Goal: Task Accomplishment & Management: Manage account settings

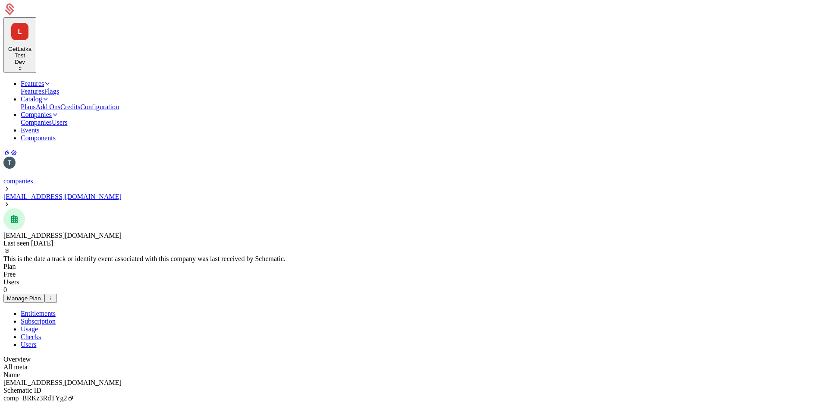
select select "**"
click at [386, 371] on div "Name [EMAIL_ADDRESS][DOMAIN_NAME] Schematic ID comp_BRKz3RdTYg2 Updated at [DAT…" at bounding box center [413, 402] width 821 height 62
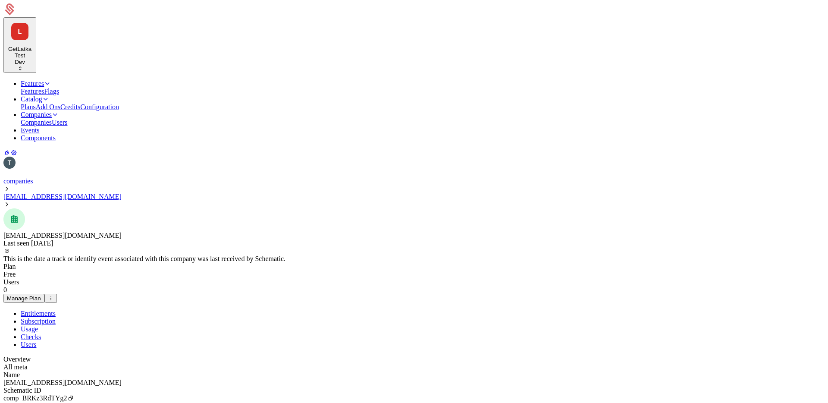
click at [481, 371] on div "Name [EMAIL_ADDRESS][DOMAIN_NAME] Schematic ID comp_BRKz3RdTYg2 Updated at [DAT…" at bounding box center [413, 402] width 821 height 62
click at [492, 371] on div "Name [EMAIL_ADDRESS][DOMAIN_NAME] Schematic ID comp_BRKz3RdTYg2 Updated at [DAT…" at bounding box center [413, 402] width 821 height 62
drag, startPoint x: 575, startPoint y: 231, endPoint x: 47, endPoint y: 184, distance: 529.6
click at [128, 371] on div "Name [EMAIL_ADDRESS][DOMAIN_NAME] Schematic ID comp_BRKz3RdTYg2 Updated at [DAT…" at bounding box center [413, 402] width 821 height 62
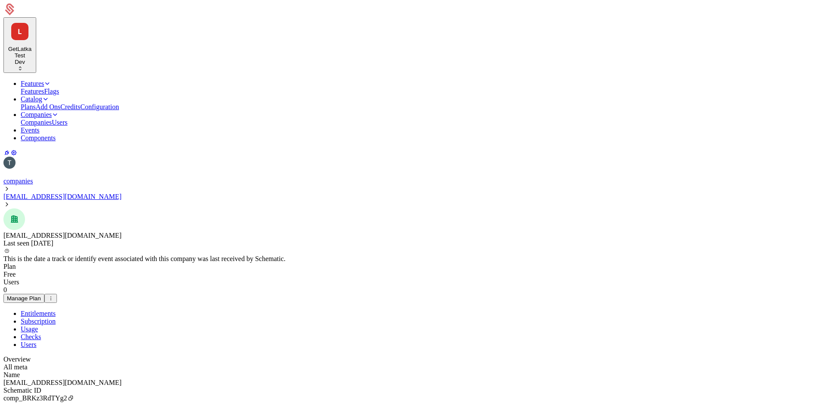
drag, startPoint x: 91, startPoint y: 204, endPoint x: 552, endPoint y: 224, distance: 462.0
click at [552, 371] on div "Name [EMAIL_ADDRESS][DOMAIN_NAME] Schematic ID comp_BRKz3RdTYg2 Updated at [DAT…" at bounding box center [413, 402] width 821 height 62
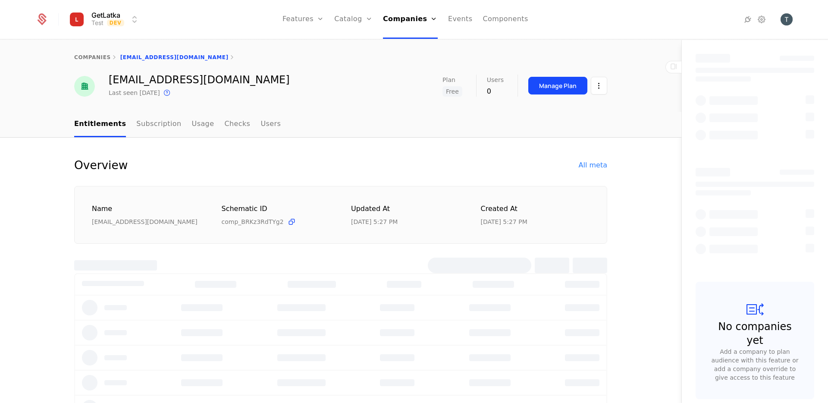
select select "**"
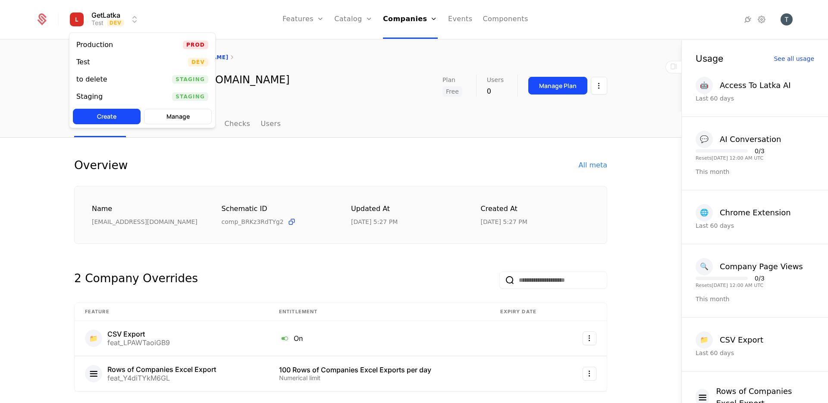
click at [126, 15] on html "GetLatka Test Dev Features Features Flags Catalog Plans Add Ons Credits Configu…" at bounding box center [414, 201] width 828 height 403
click at [141, 45] on div "Production Prod" at bounding box center [142, 44] width 146 height 17
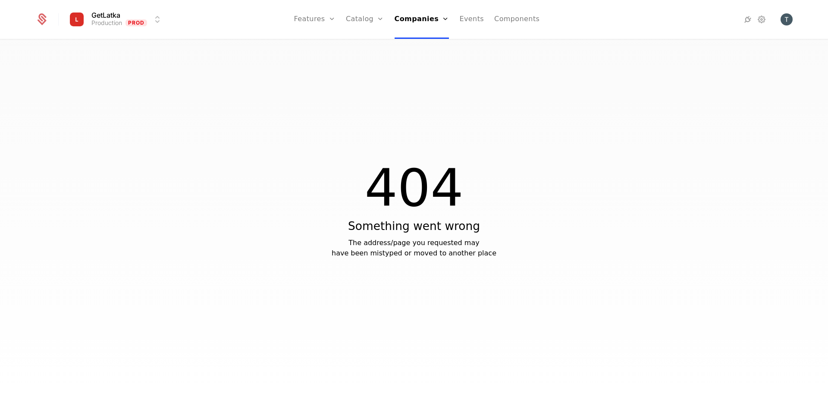
click at [135, 132] on div "404 Something went wrong The address/page you requested may have been mistyped …" at bounding box center [414, 224] width 828 height 368
click at [411, 18] on link "Companies" at bounding box center [422, 19] width 55 height 39
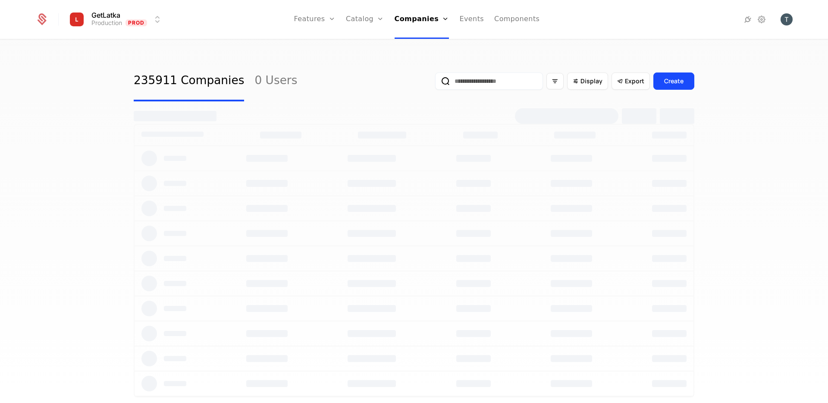
click at [490, 81] on input "email" at bounding box center [489, 80] width 108 height 17
select select "**"
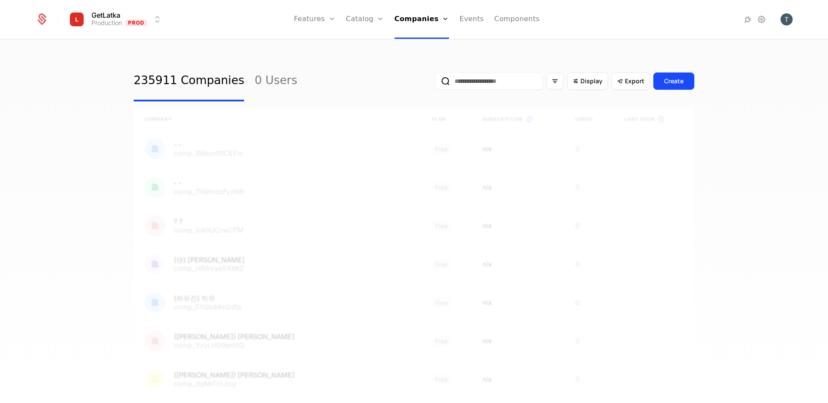
paste input "**********"
type input "**********"
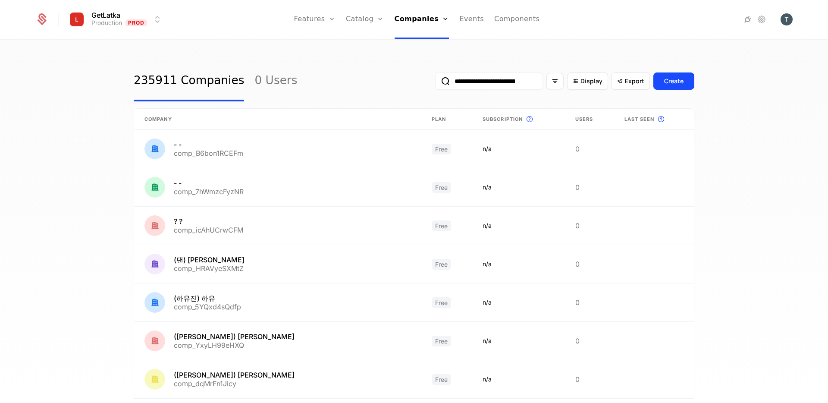
scroll to position [0, 22]
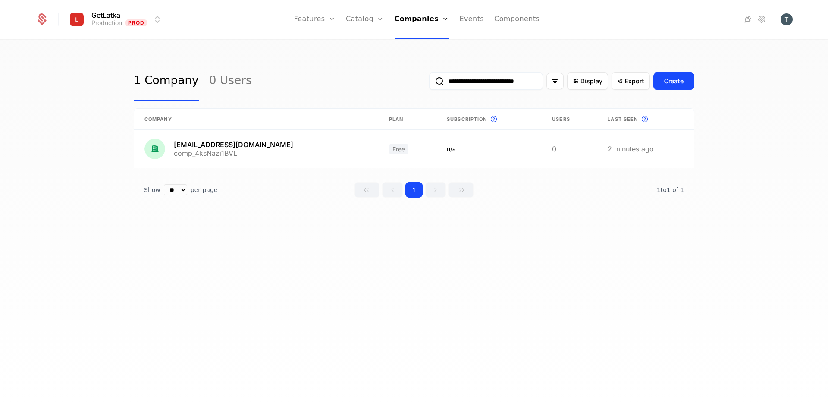
click at [297, 145] on link at bounding box center [256, 149] width 245 height 38
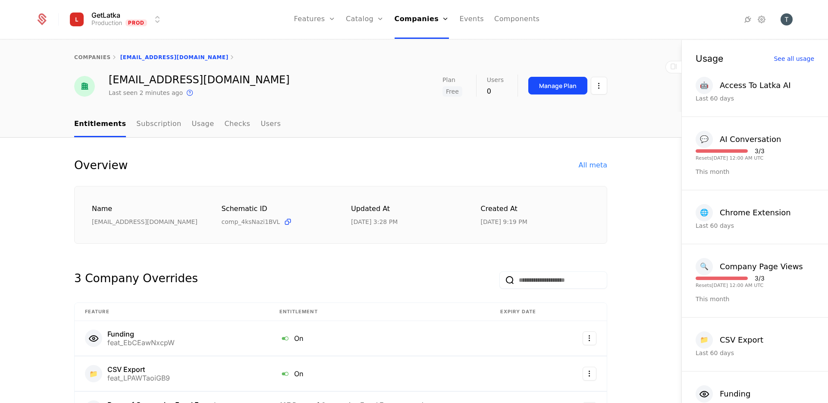
select select "**"
click at [391, 269] on div "3 Company Overrides" at bounding box center [340, 273] width 533 height 31
click at [594, 88] on html "GetLatka Production Prod Features Features Flags Catalog Plans Add Ons Credits …" at bounding box center [414, 201] width 828 height 403
click at [590, 131] on div "Delete company" at bounding box center [566, 130] width 71 height 12
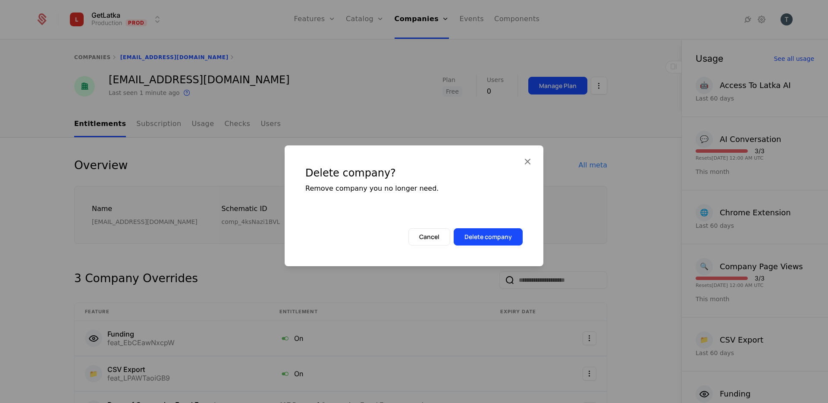
click at [501, 241] on button "Delete company" at bounding box center [488, 236] width 69 height 17
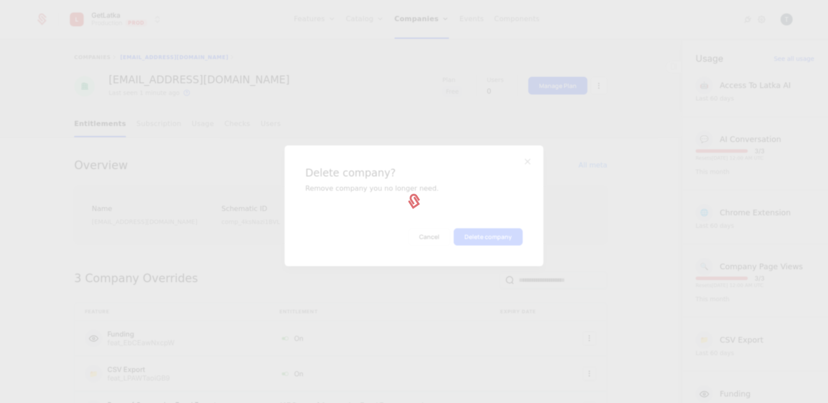
select select "**"
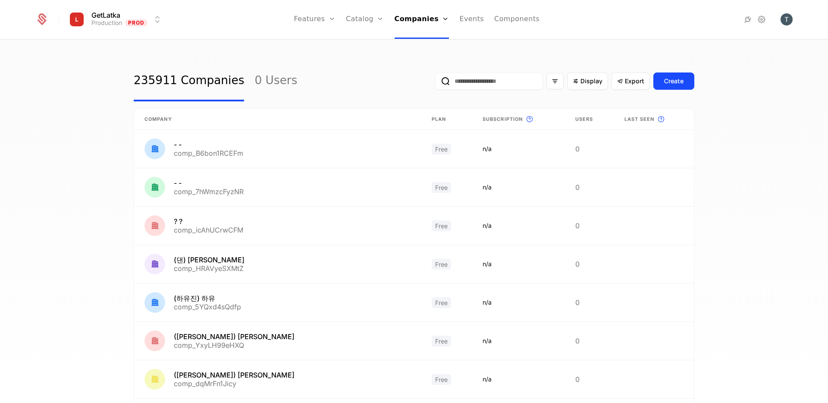
click at [474, 76] on input "email" at bounding box center [489, 80] width 108 height 17
type input "**********"
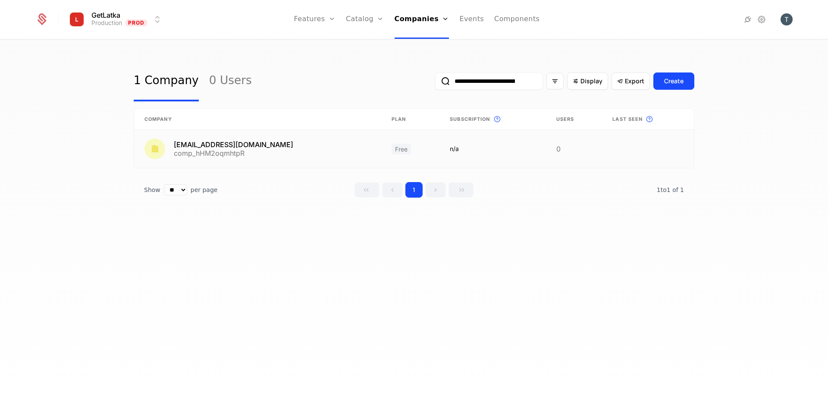
click at [305, 138] on link at bounding box center [257, 149] width 247 height 38
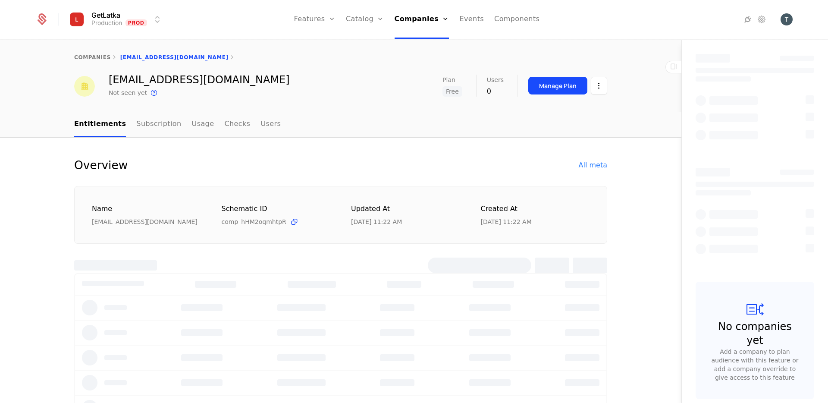
select select "**"
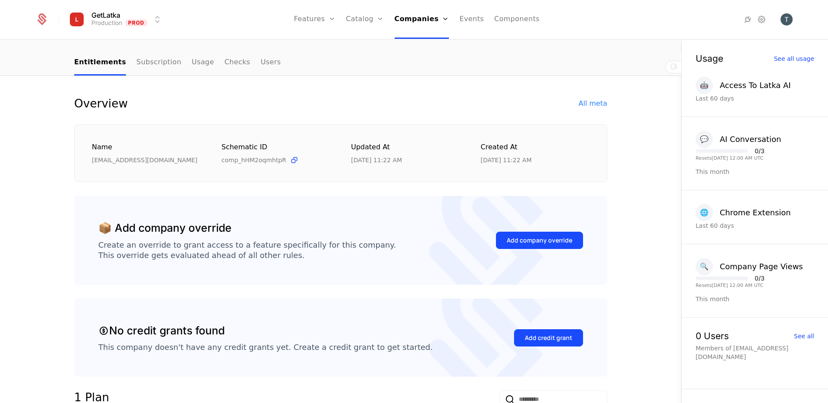
scroll to position [53, 0]
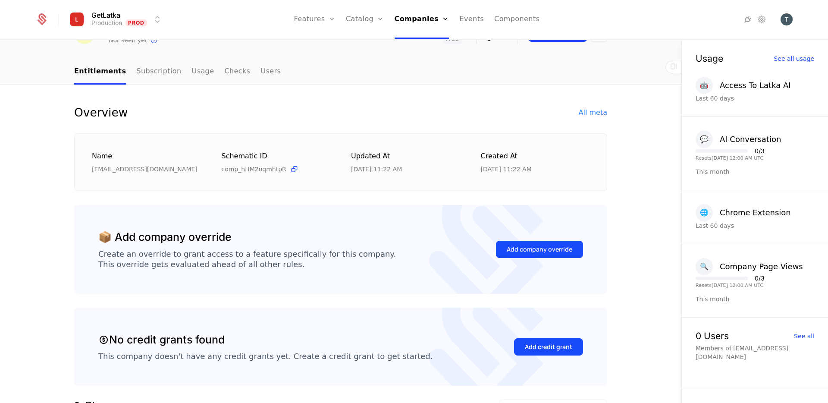
click at [504, 253] on button "Add company override" at bounding box center [539, 249] width 87 height 17
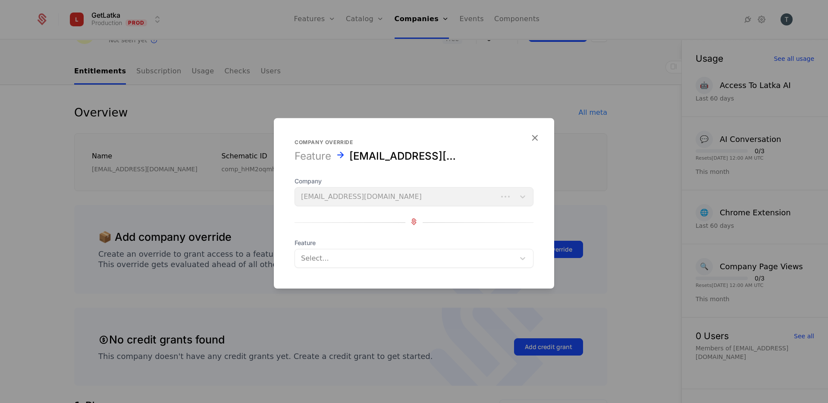
click at [456, 292] on div at bounding box center [414, 201] width 828 height 403
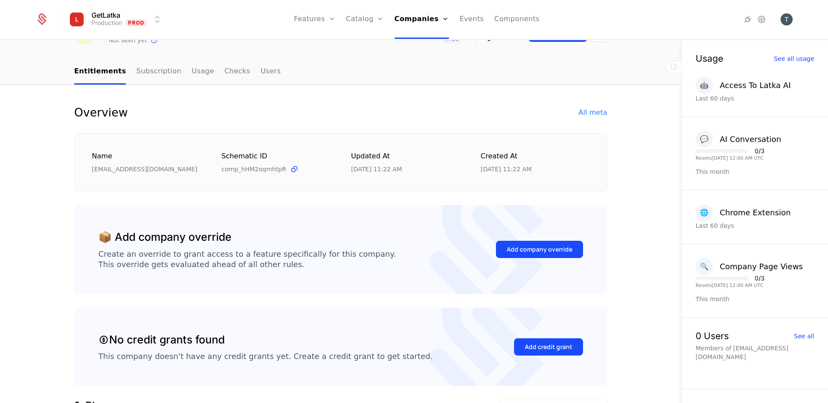
click at [534, 245] on div "Add company override" at bounding box center [540, 249] width 66 height 9
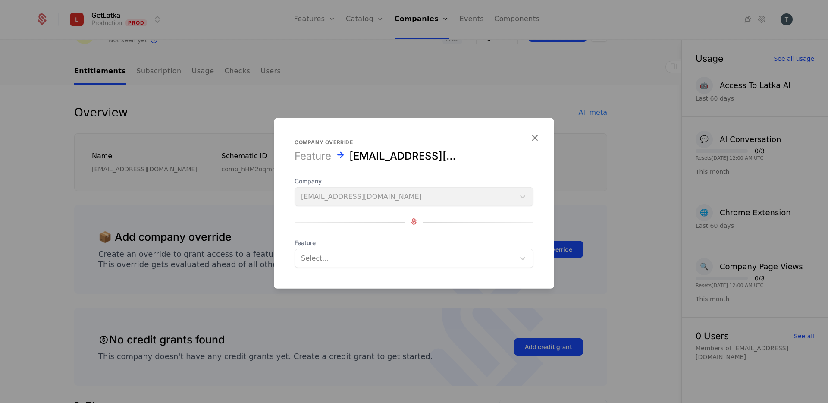
click at [440, 245] on span "Feature" at bounding box center [414, 243] width 239 height 9
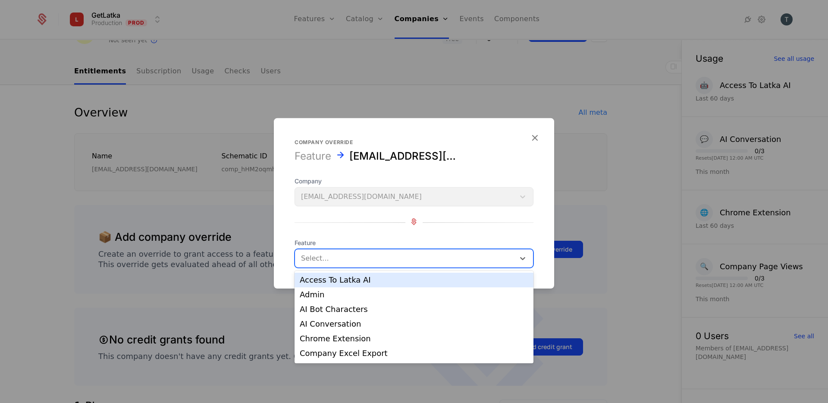
click at [424, 254] on div at bounding box center [405, 258] width 208 height 12
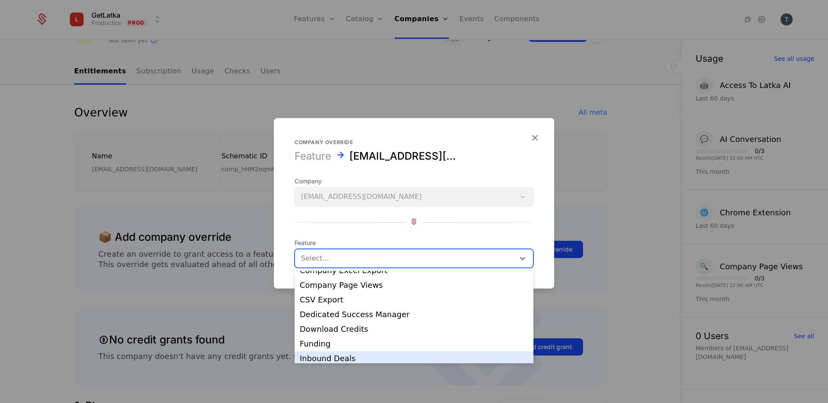
scroll to position [77, 0]
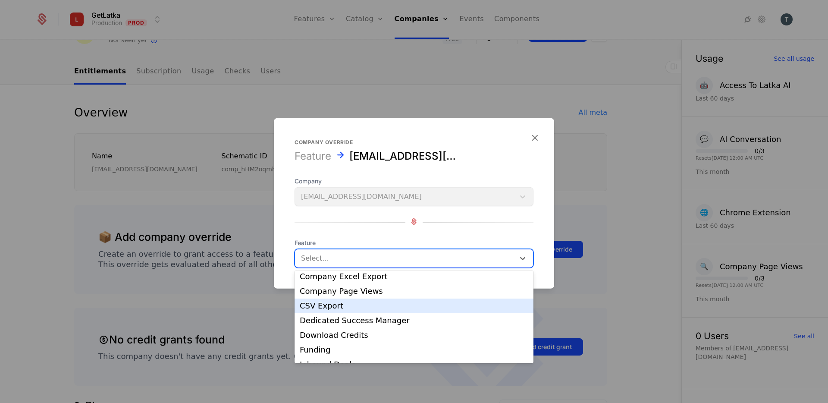
click at [397, 302] on div "CSV Export" at bounding box center [414, 306] width 229 height 8
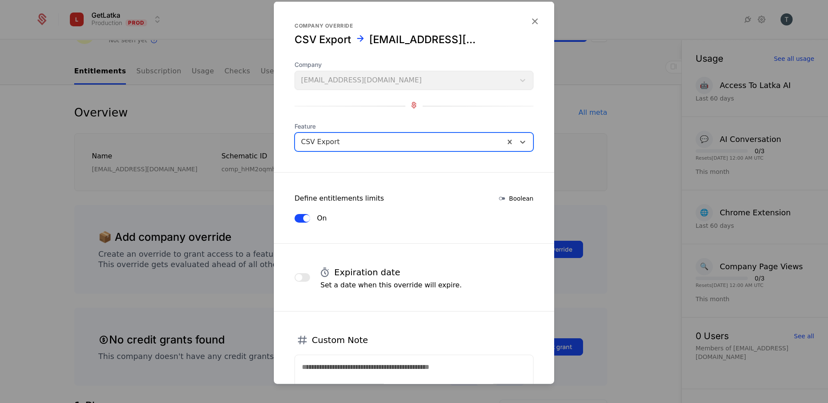
scroll to position [76, 0]
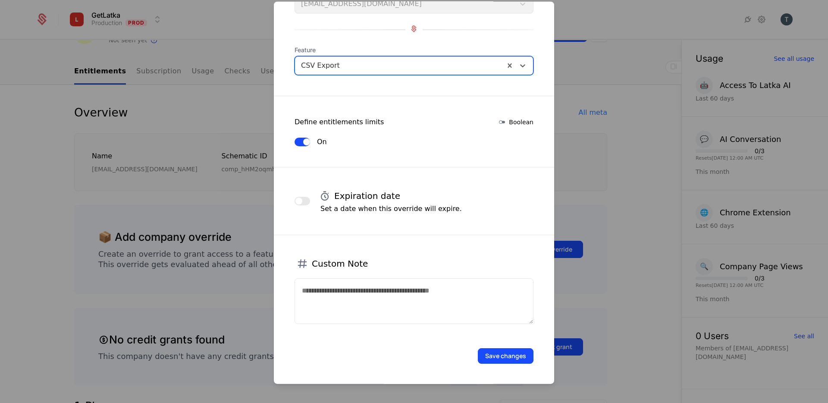
click at [499, 359] on button "Save changes" at bounding box center [506, 356] width 56 height 16
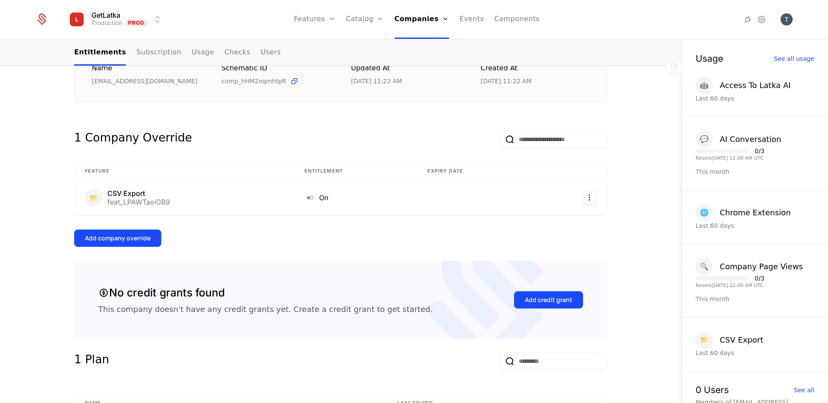
scroll to position [188, 0]
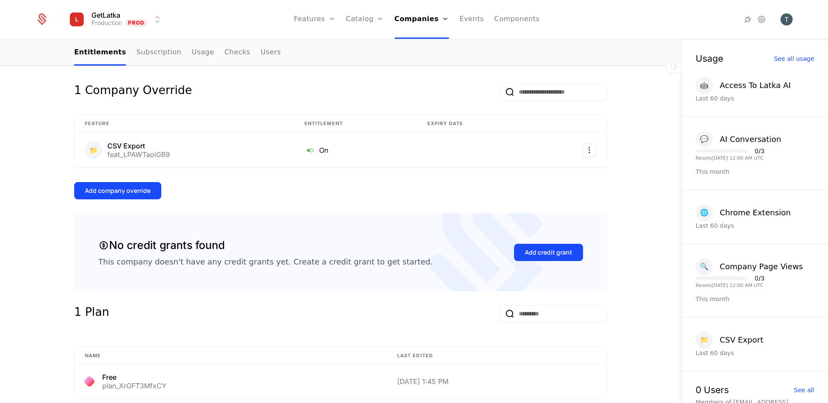
click at [113, 188] on div "Add company override" at bounding box center [118, 190] width 66 height 9
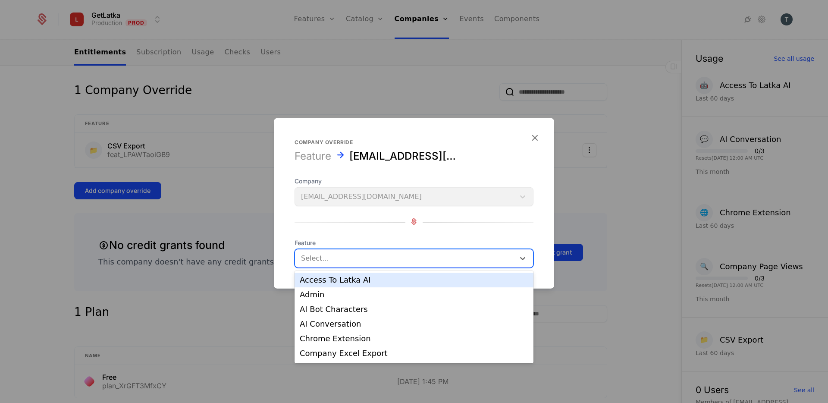
click at [414, 260] on div at bounding box center [405, 258] width 208 height 12
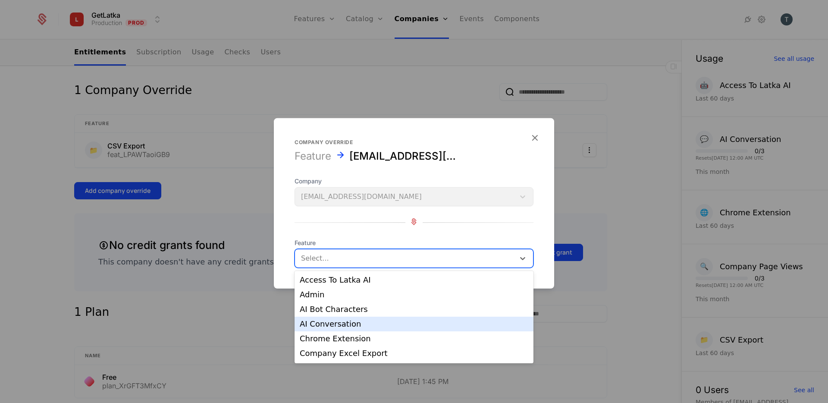
scroll to position [131, 0]
click at [419, 325] on div "Rows of Companies Excel Export" at bounding box center [414, 325] width 229 height 8
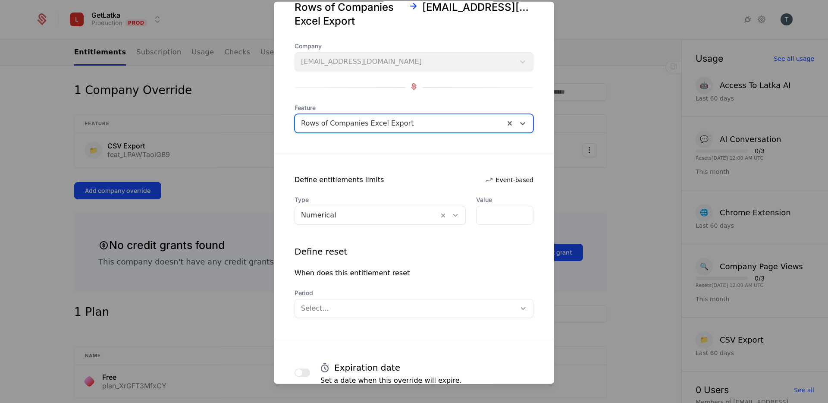
scroll to position [80, 0]
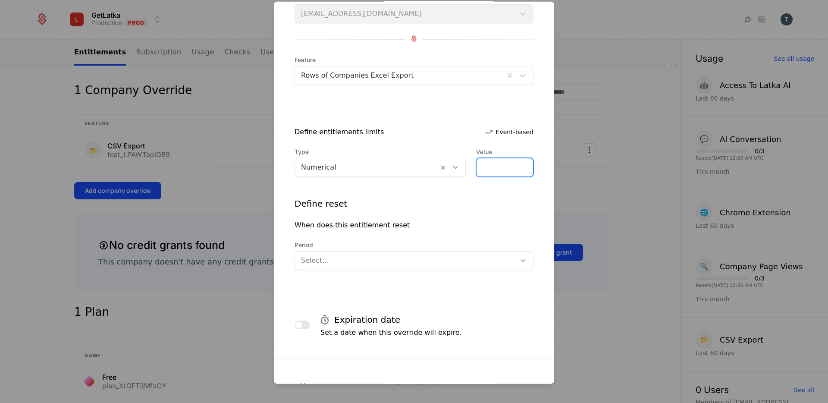
click at [481, 163] on input "*" at bounding box center [505, 167] width 57 height 18
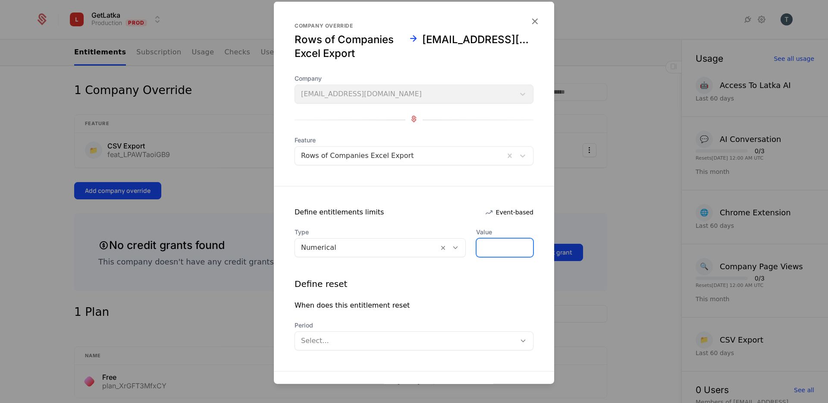
scroll to position [204, 0]
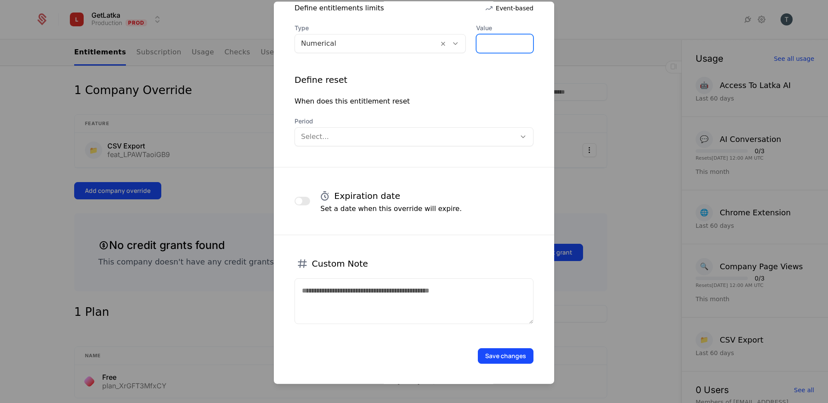
type input "***"
click at [504, 360] on button "Save changes" at bounding box center [506, 356] width 56 height 16
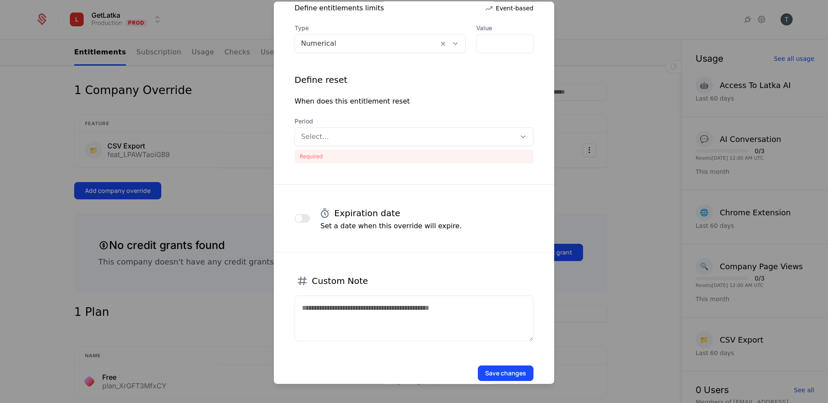
click at [339, 137] on div at bounding box center [405, 137] width 209 height 12
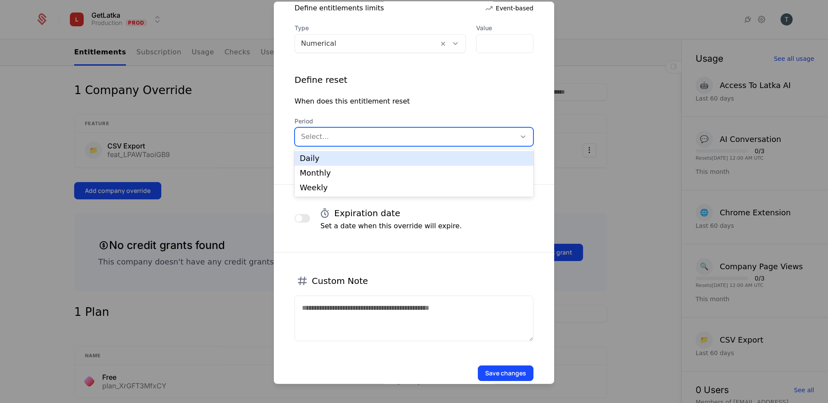
click at [338, 160] on div "Daily" at bounding box center [414, 158] width 229 height 8
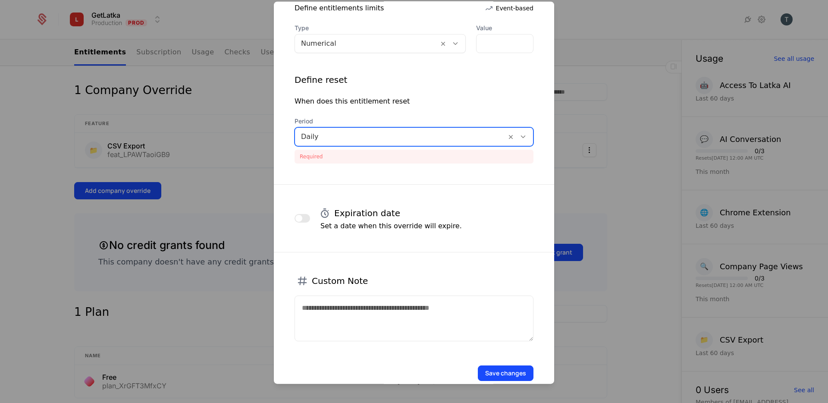
click at [512, 375] on button "Save changes" at bounding box center [506, 373] width 56 height 16
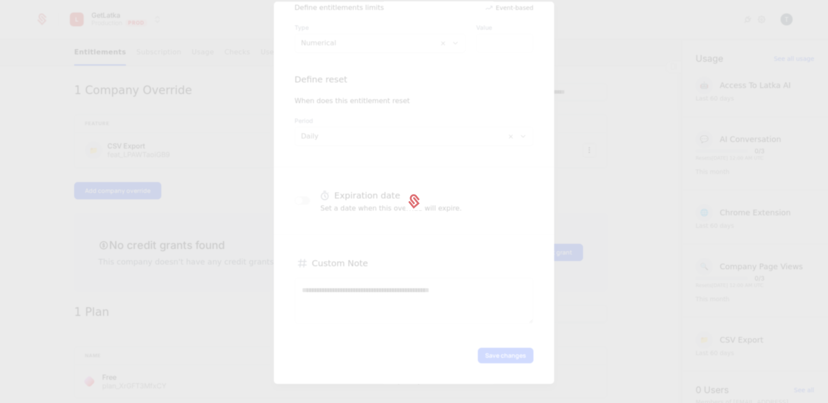
scroll to position [204, 0]
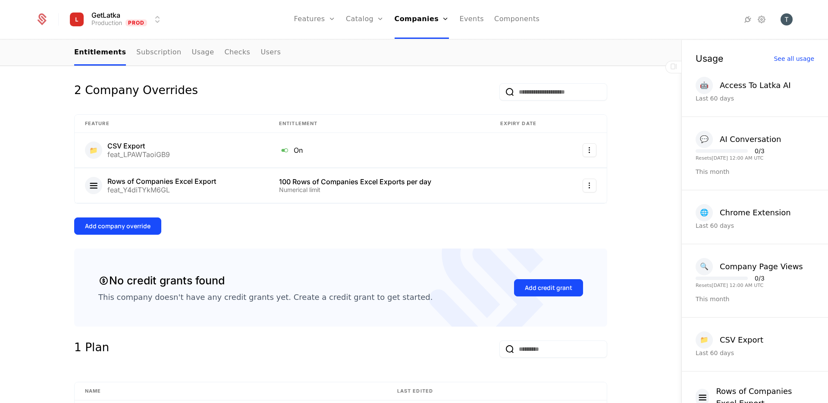
click at [236, 283] on div "No credit grants found This company doesn't have any credit grants yet. Create …" at bounding box center [265, 288] width 334 height 30
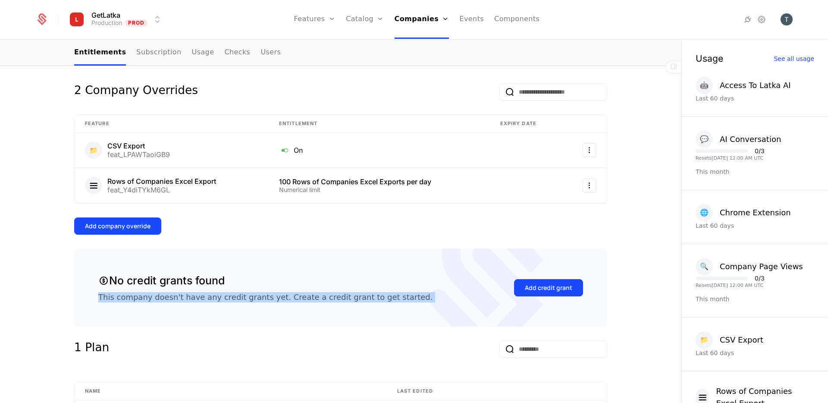
click at [236, 283] on div "No credit grants found This company doesn't have any credit grants yet. Create …" at bounding box center [265, 288] width 334 height 30
click at [185, 277] on div "No credit grants found" at bounding box center [161, 281] width 126 height 16
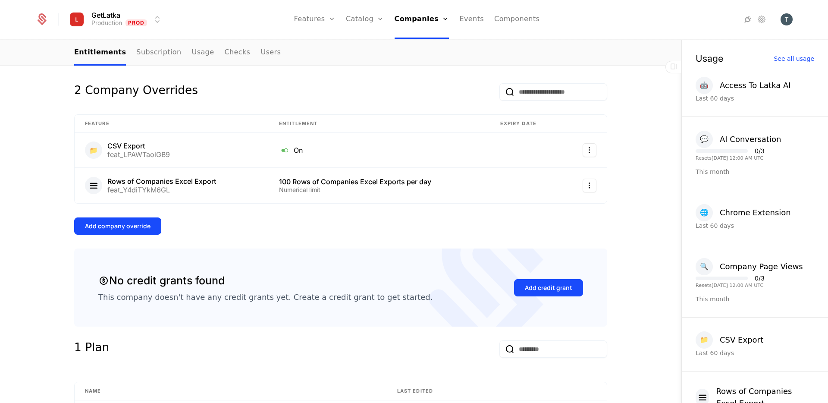
click at [185, 277] on div "No credit grants found" at bounding box center [161, 281] width 126 height 16
click at [106, 280] on icon at bounding box center [103, 280] width 11 height 11
click at [368, 317] on div "No credit grants found This company doesn't have any credit grants yet. Create …" at bounding box center [340, 287] width 533 height 79
click at [386, 316] on div "No credit grants found This company doesn't have any credit grants yet. Create …" at bounding box center [340, 287] width 533 height 79
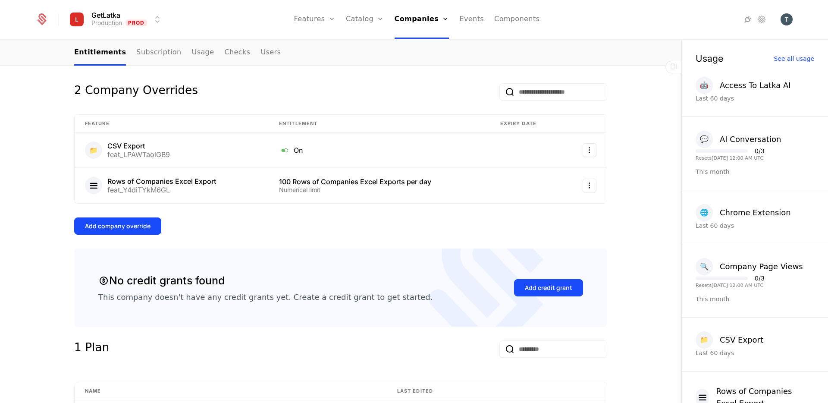
click at [386, 316] on div "No credit grants found This company doesn't have any credit grants yet. Create …" at bounding box center [340, 287] width 533 height 79
click at [383, 293] on div "This company doesn't have any credit grants yet. Create a credit grant to get s…" at bounding box center [265, 297] width 334 height 10
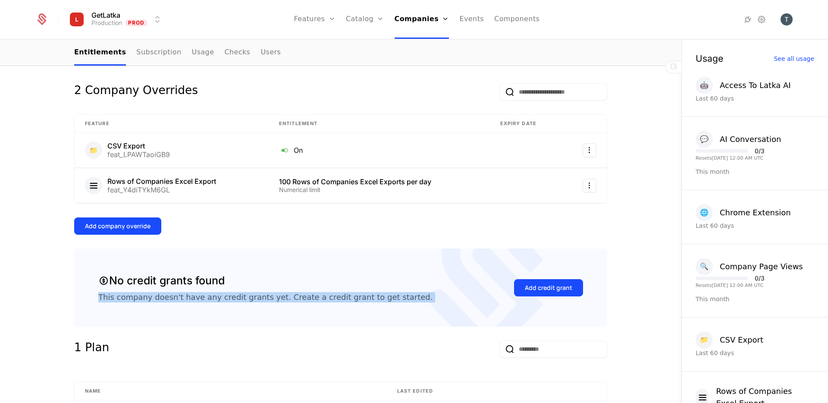
click at [383, 293] on div "This company doesn't have any credit grants yet. Create a credit grant to get s…" at bounding box center [265, 297] width 334 height 10
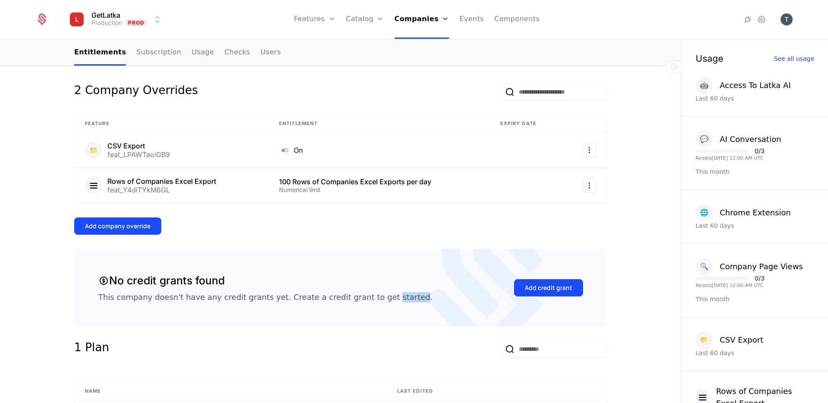
click at [383, 293] on div "This company doesn't have any credit grants yet. Create a credit grant to get s…" at bounding box center [265, 297] width 334 height 10
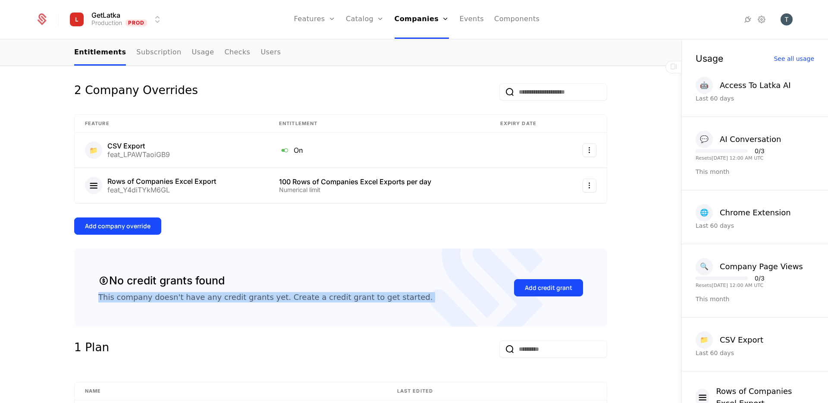
click at [383, 293] on div "This company doesn't have any credit grants yet. Create a credit grant to get s…" at bounding box center [265, 297] width 334 height 10
click at [324, 250] on div "No credit grants found This company doesn't have any credit grants yet. Create …" at bounding box center [340, 287] width 533 height 79
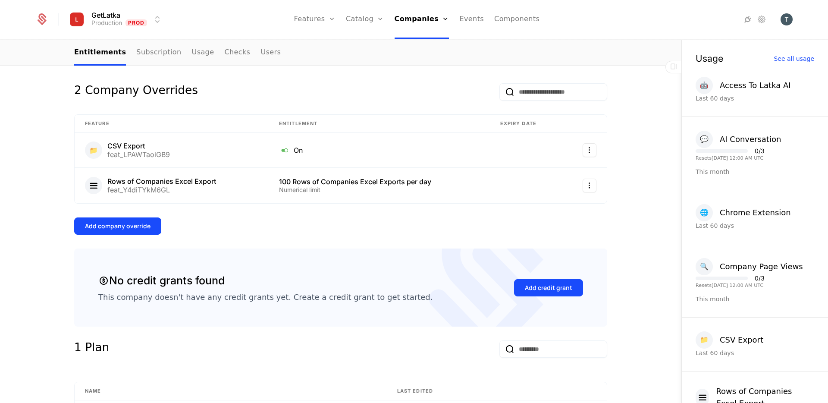
click at [352, 312] on div "No credit grants found This company doesn't have any credit grants yet. Create …" at bounding box center [340, 287] width 533 height 79
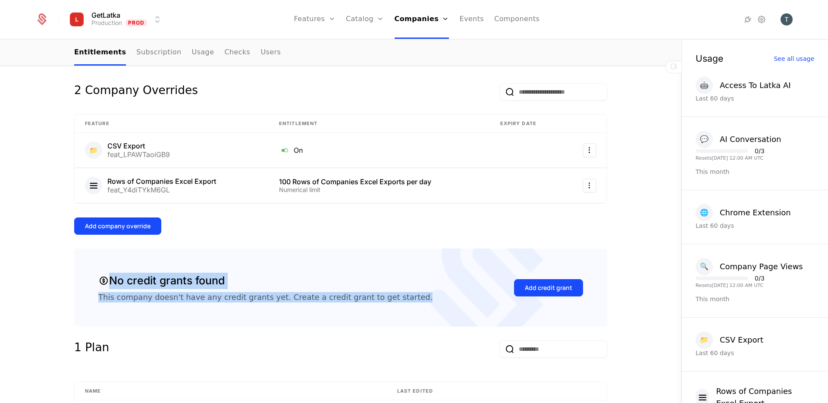
drag, startPoint x: 426, startPoint y: 294, endPoint x: 106, endPoint y: 269, distance: 320.6
click at [106, 269] on div "No credit grants found This company doesn't have any credit grants yet. Create …" at bounding box center [340, 287] width 533 height 79
click at [173, 281] on div "No credit grants found" at bounding box center [161, 281] width 126 height 16
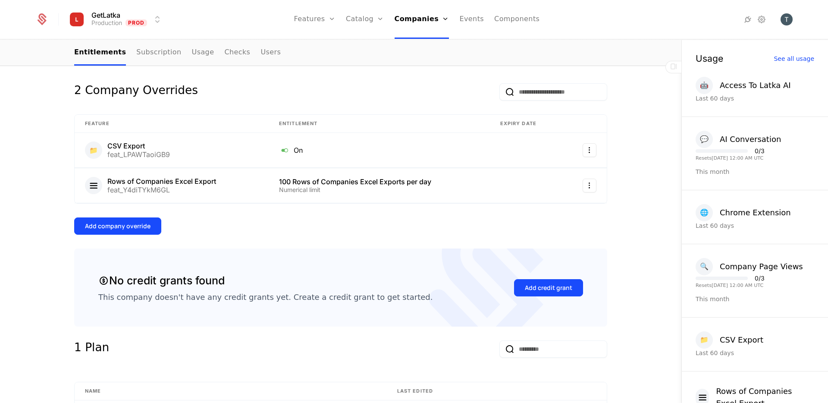
click at [175, 281] on div "No credit grants found" at bounding box center [161, 281] width 126 height 16
click at [199, 288] on div "No credit grants found" at bounding box center [161, 281] width 126 height 16
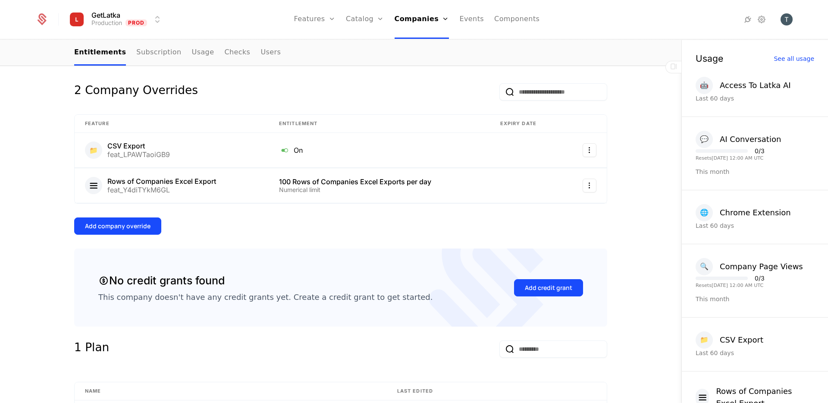
click at [199, 288] on div "No credit grants found" at bounding box center [161, 281] width 126 height 16
click at [213, 290] on div "No credit grants found This company doesn't have any credit grants yet. Create …" at bounding box center [265, 288] width 334 height 30
click at [194, 311] on div "No credit grants found This company doesn't have any credit grants yet. Create …" at bounding box center [340, 287] width 533 height 79
click at [229, 295] on div "This company doesn't have any credit grants yet. Create a credit grant to get s…" at bounding box center [265, 297] width 334 height 10
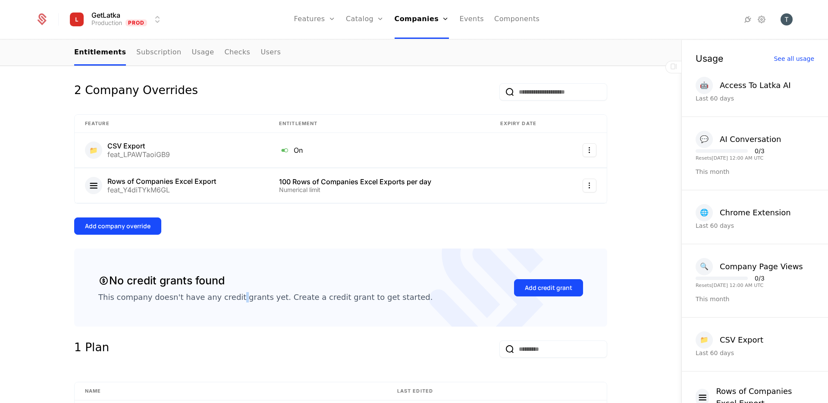
click at [229, 295] on div "This company doesn't have any credit grants yet. Create a credit grant to get s…" at bounding box center [265, 297] width 334 height 10
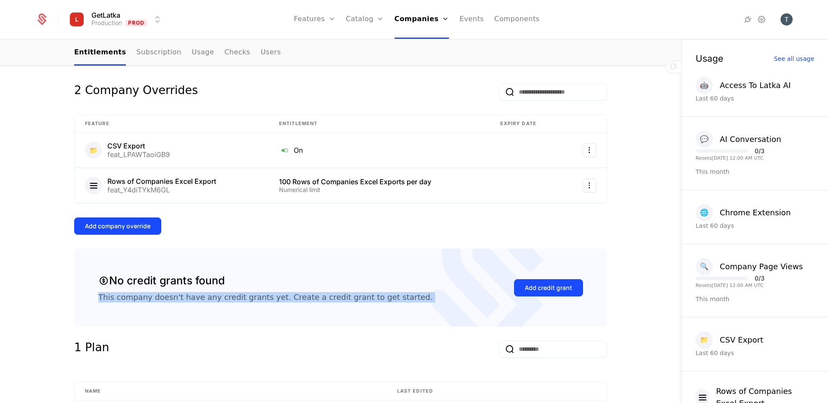
click at [281, 294] on div "This company doesn't have any credit grants yet. Create a credit grant to get s…" at bounding box center [265, 297] width 334 height 10
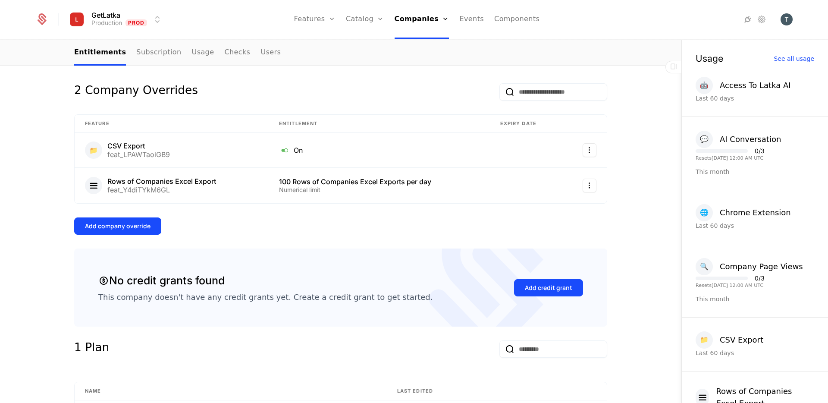
click at [281, 294] on div "This company doesn't have any credit grants yet. Create a credit grant to get s…" at bounding box center [265, 297] width 334 height 10
click at [313, 317] on div "No credit grants found This company doesn't have any credit grants yet. Create …" at bounding box center [340, 287] width 533 height 79
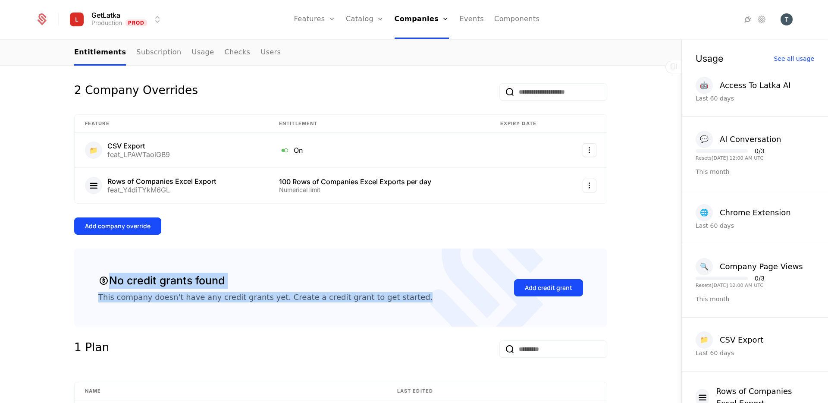
drag, startPoint x: 400, startPoint y: 296, endPoint x: 45, endPoint y: 271, distance: 355.9
click at [45, 271] on div "Overview All meta Name tsovaktestlatka@mailinator.com Schematic ID comp_hHM2oqm…" at bounding box center [341, 372] width 682 height 845
click at [133, 273] on div "No credit grants found" at bounding box center [161, 281] width 126 height 16
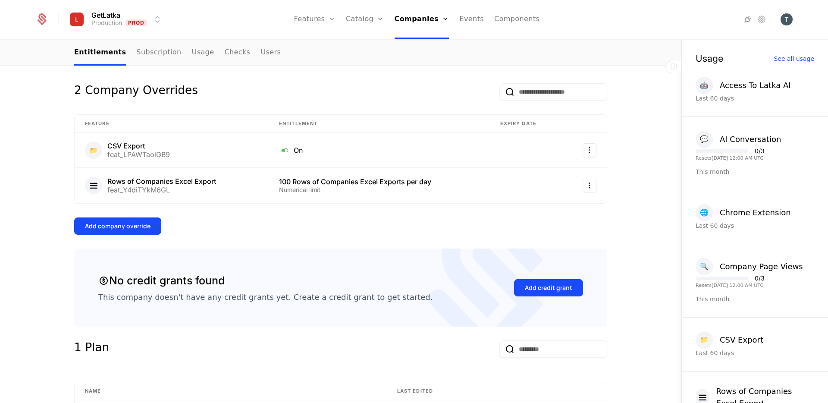
click at [133, 273] on div "No credit grants found" at bounding box center [161, 281] width 126 height 16
click at [237, 335] on div "Overview All meta Name tsovaktestlatka@mailinator.com Schematic ID comp_hHM2oqm…" at bounding box center [340, 371] width 533 height 803
click at [262, 253] on div "No credit grants found This company doesn't have any credit grants yet. Create …" at bounding box center [340, 287] width 533 height 79
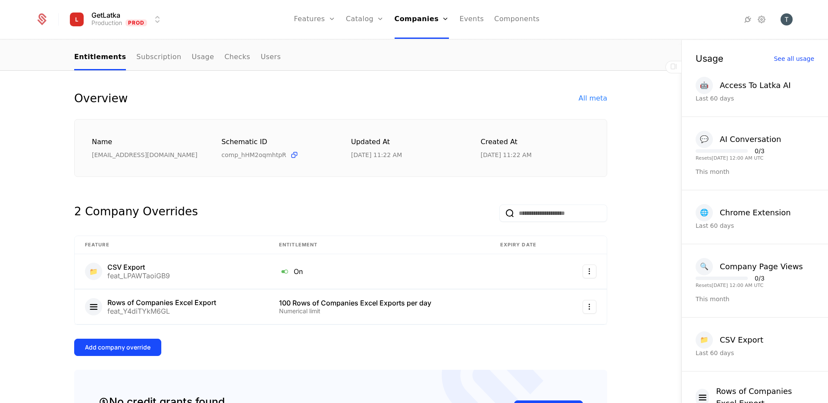
scroll to position [63, 0]
